Goal: Task Accomplishment & Management: Use online tool/utility

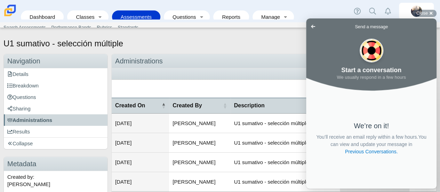
scroll to position [34, 0]
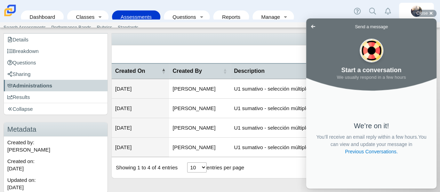
click at [199, 50] on div "Create Administration" at bounding box center [274, 54] width 325 height 18
click at [279, 39] on ul at bounding box center [264, 39] width 298 height 7
click at [312, 13] on div "Dashboard Classes Active Classes Archived Classes Assessments Search Assessment…" at bounding box center [220, 11] width 440 height 22
click at [434, 13] on div "Close cross-small" at bounding box center [424, 13] width 24 height 7
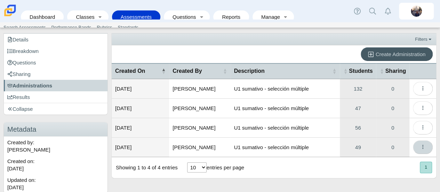
click at [420, 147] on icon "More options" at bounding box center [422, 146] width 5 height 5
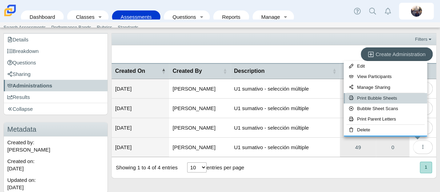
click at [381, 99] on link "Print Bubble Sheets" at bounding box center [385, 98] width 83 height 10
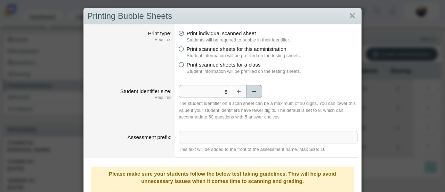
click at [253, 91] on button "Decrease" at bounding box center [255, 91] width 16 height 13
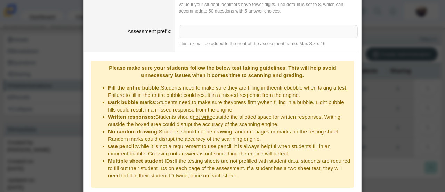
scroll to position [120, 0]
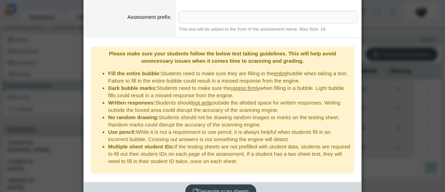
click at [226, 188] on span "Generate scan sheets" at bounding box center [221, 191] width 56 height 6
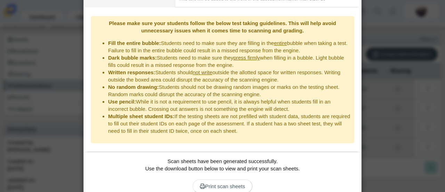
scroll to position [173, 0]
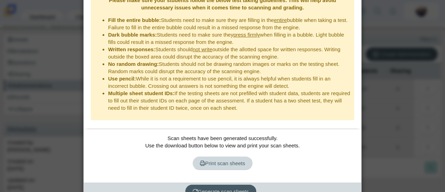
click at [232, 160] on span "Print scan sheets" at bounding box center [222, 163] width 45 height 6
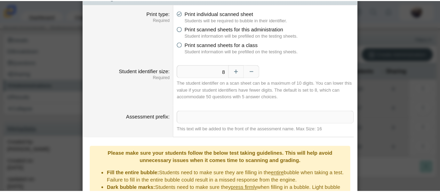
scroll to position [0, 0]
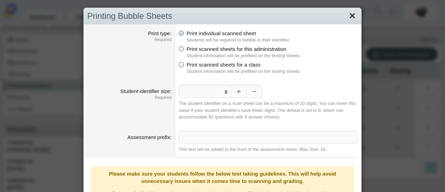
click at [351, 16] on link "Close" at bounding box center [352, 16] width 11 height 12
